Goal: Find contact information: Find contact information

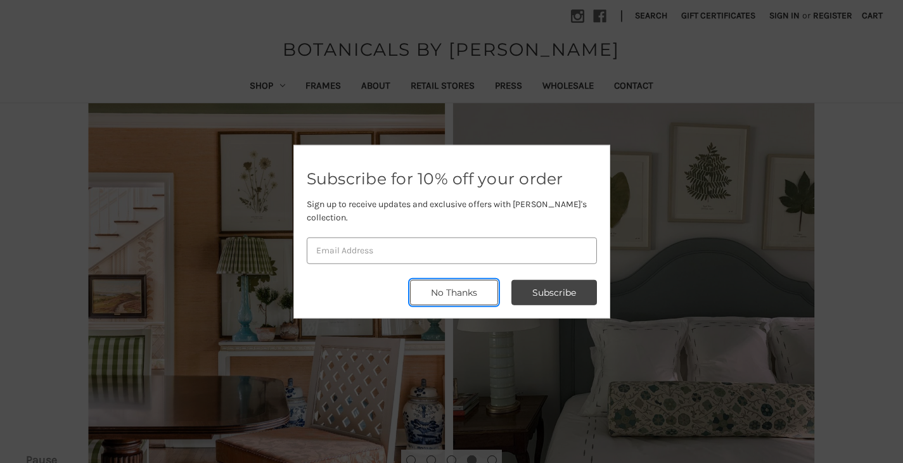
click at [477, 288] on button "No Thanks" at bounding box center [454, 292] width 88 height 25
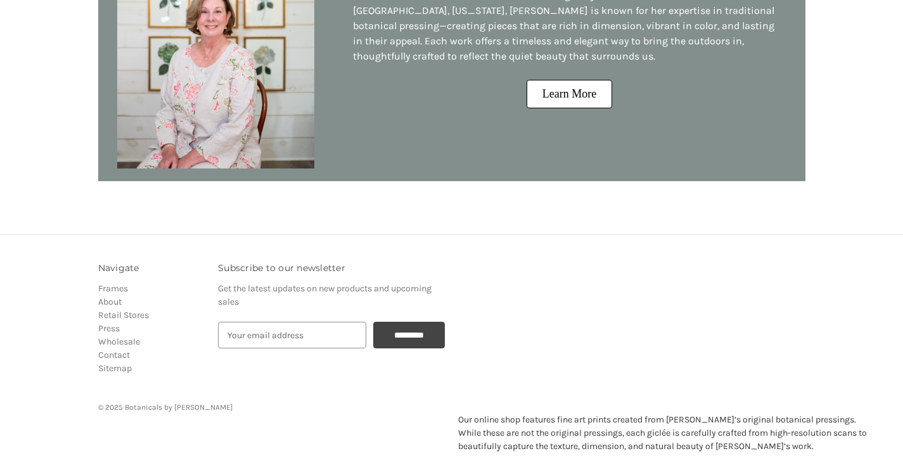
scroll to position [1283, 0]
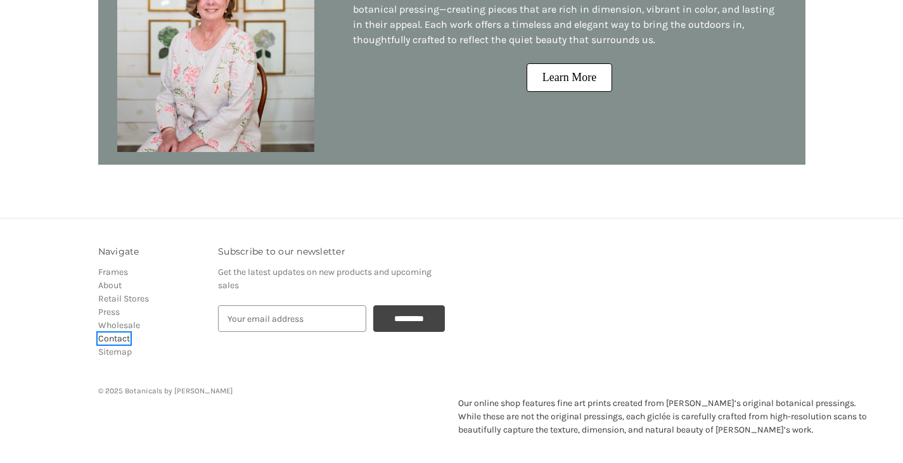
click at [119, 340] on link "Contact" at bounding box center [114, 338] width 32 height 11
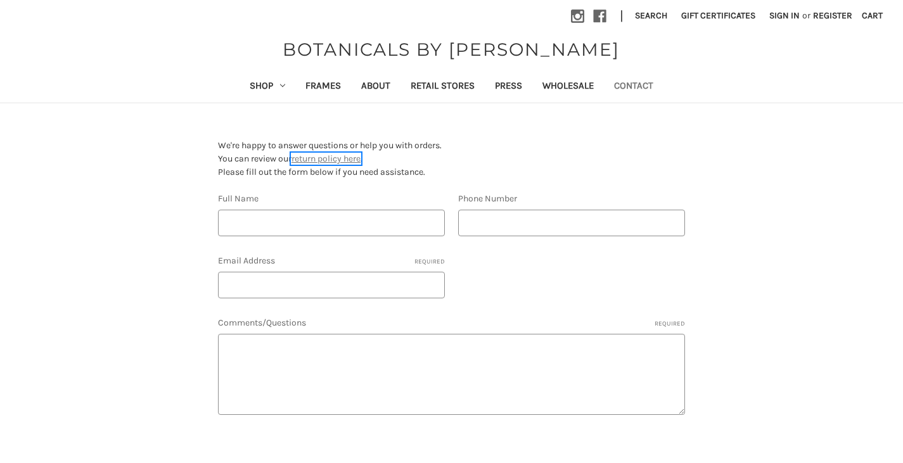
click at [338, 160] on link "return policy here" at bounding box center [326, 158] width 69 height 11
click at [603, 17] on icon at bounding box center [599, 16] width 13 height 13
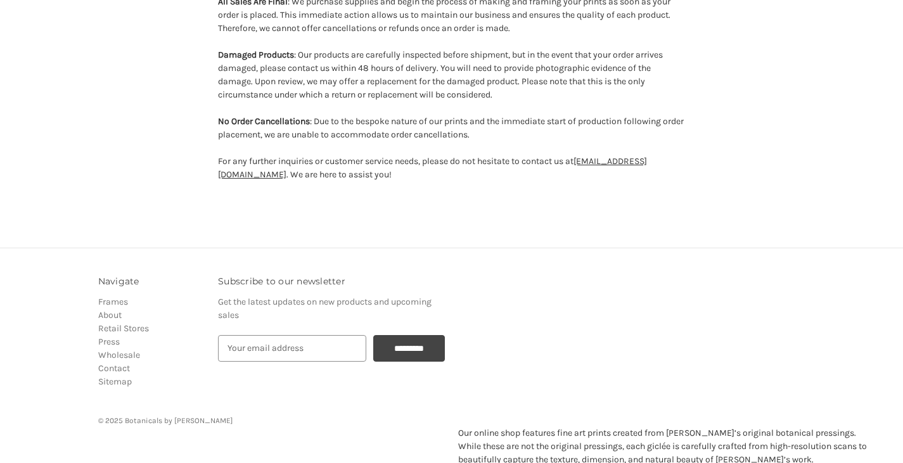
scroll to position [292, 0]
